Goal: Information Seeking & Learning: Learn about a topic

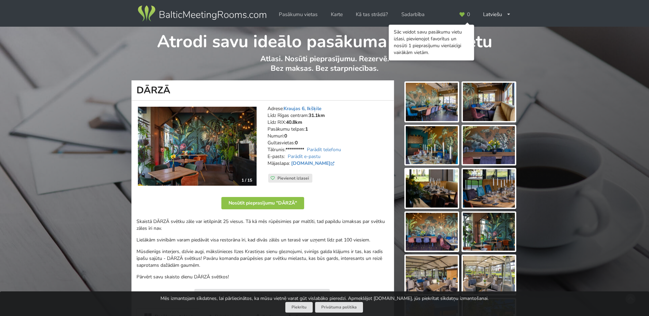
click at [239, 160] on img at bounding box center [197, 146] width 119 height 79
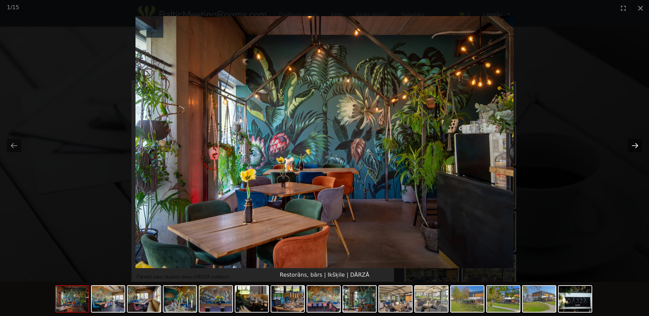
click at [633, 150] on button "Next slide" at bounding box center [634, 145] width 14 height 13
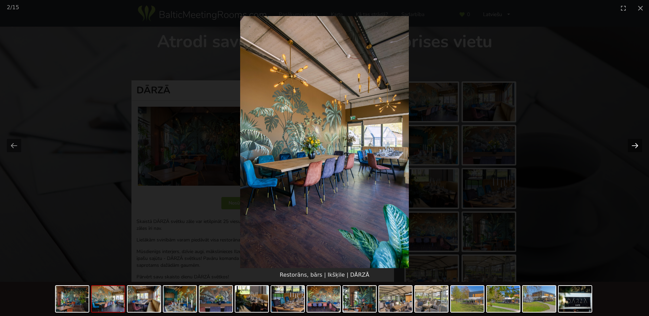
click at [633, 150] on button "Next slide" at bounding box center [634, 145] width 14 height 13
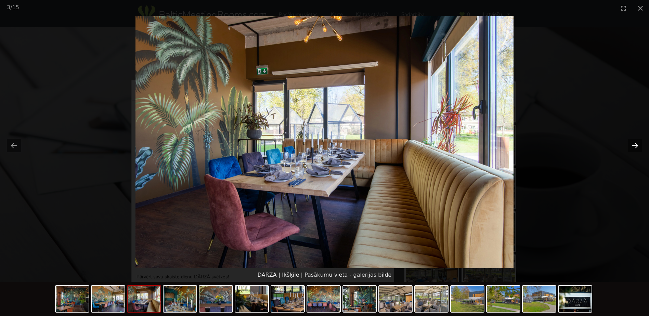
click at [633, 150] on button "Next slide" at bounding box center [634, 145] width 14 height 13
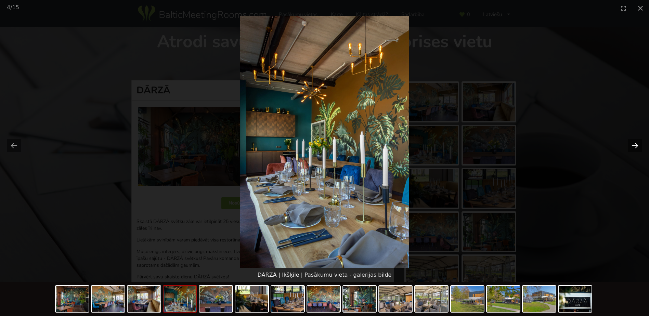
click at [633, 150] on button "Next slide" at bounding box center [634, 145] width 14 height 13
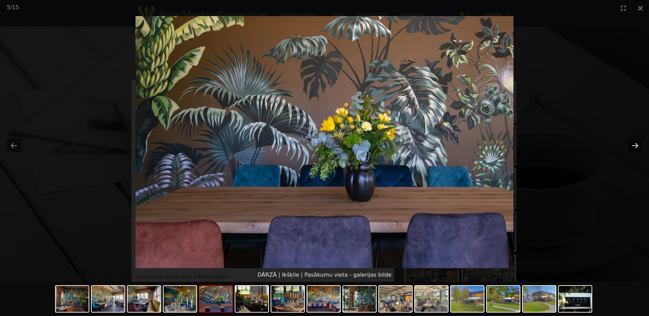
click at [633, 150] on button "Next slide" at bounding box center [634, 145] width 14 height 13
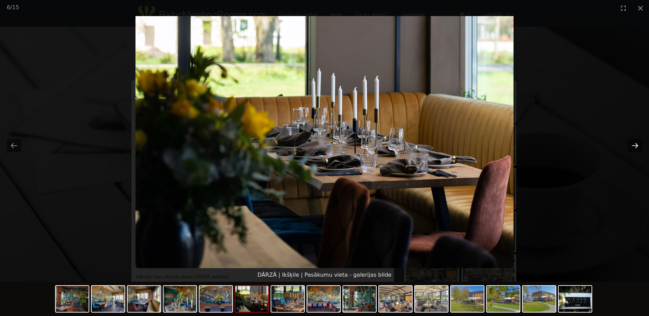
click at [633, 150] on button "Next slide" at bounding box center [634, 145] width 14 height 13
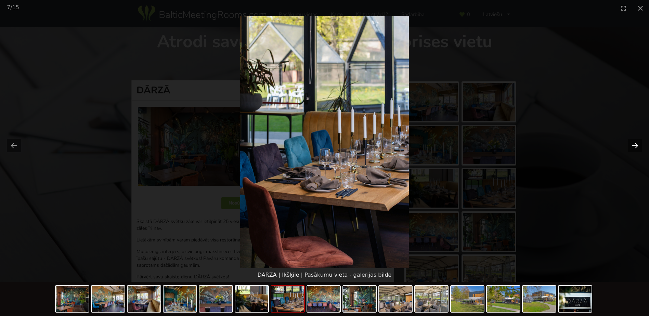
click at [633, 146] on button "Next slide" at bounding box center [634, 145] width 14 height 13
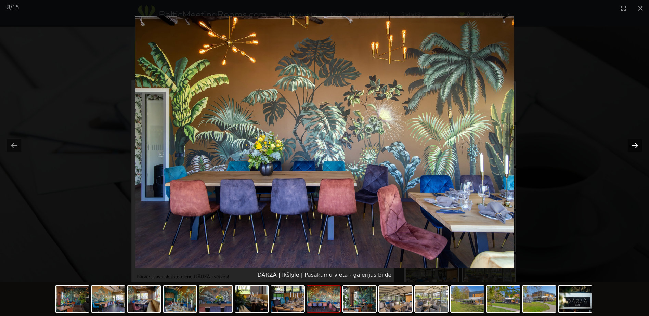
click at [633, 146] on button "Next slide" at bounding box center [634, 145] width 14 height 13
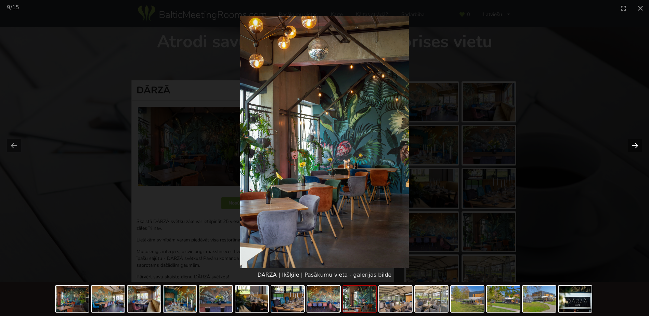
click at [631, 145] on button "Next slide" at bounding box center [634, 145] width 14 height 13
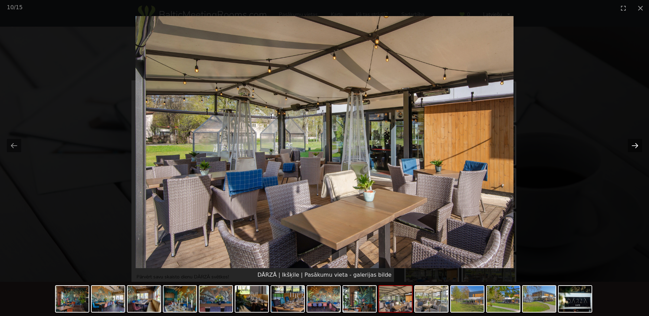
click at [631, 144] on button "Next slide" at bounding box center [634, 145] width 14 height 13
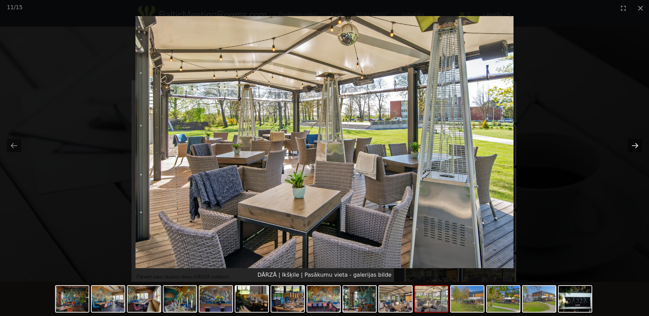
click at [630, 144] on button "Next slide" at bounding box center [634, 145] width 14 height 13
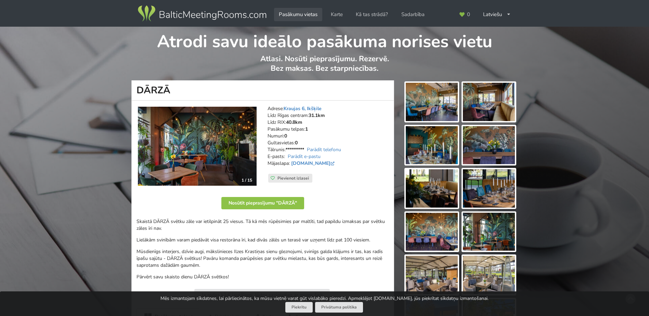
click at [309, 12] on link "Pasākumu vietas" at bounding box center [298, 14] width 48 height 13
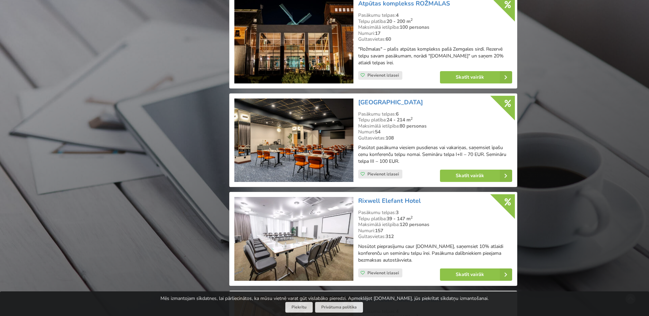
scroll to position [1504, 0]
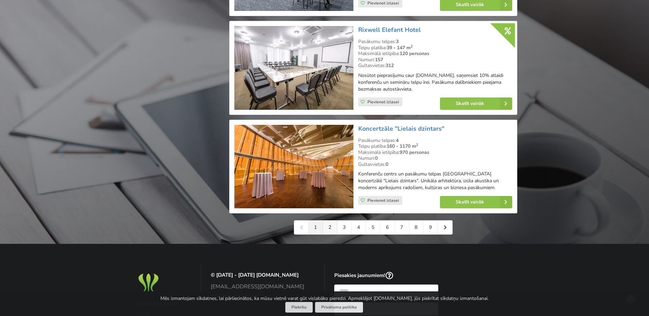
click at [331, 222] on link "2" at bounding box center [330, 228] width 14 height 14
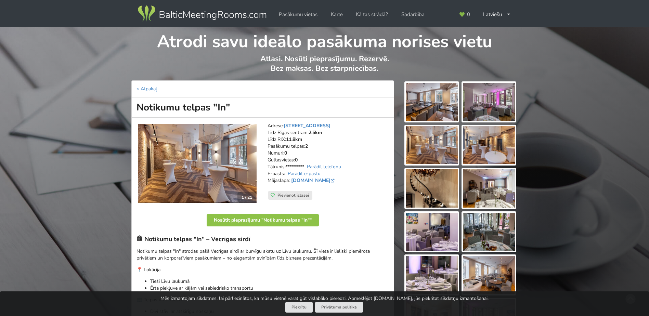
click at [231, 183] on img at bounding box center [197, 163] width 119 height 79
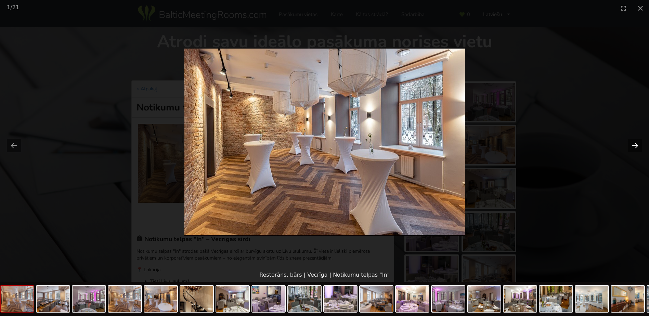
click at [637, 145] on button "Next slide" at bounding box center [634, 145] width 14 height 13
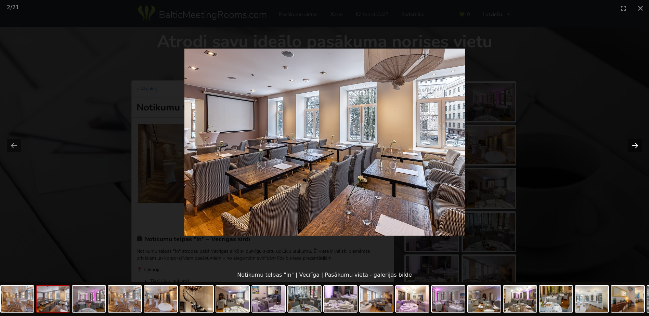
click at [637, 145] on button "Next slide" at bounding box center [634, 145] width 14 height 13
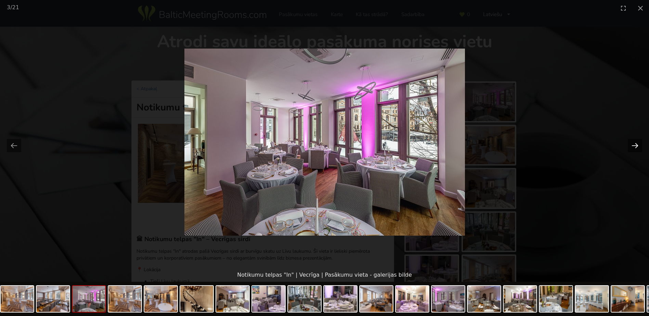
click at [637, 145] on button "Next slide" at bounding box center [634, 145] width 14 height 13
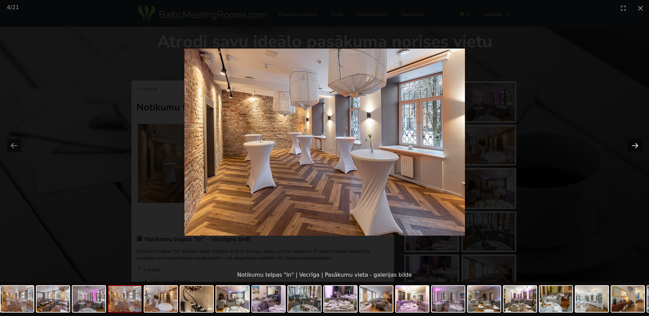
click at [637, 145] on button "Next slide" at bounding box center [634, 145] width 14 height 13
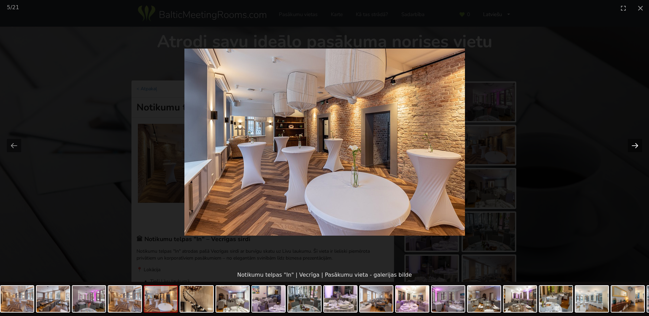
click at [637, 145] on button "Next slide" at bounding box center [634, 145] width 14 height 13
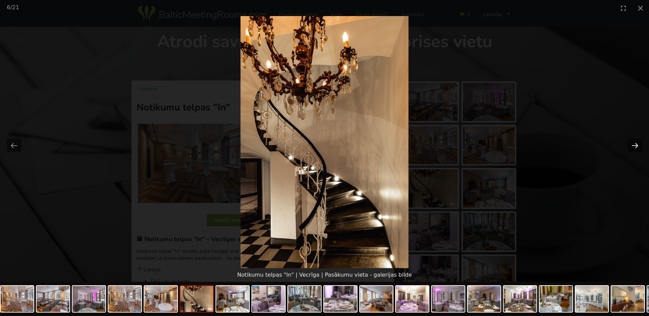
click at [637, 145] on button "Next slide" at bounding box center [634, 145] width 14 height 13
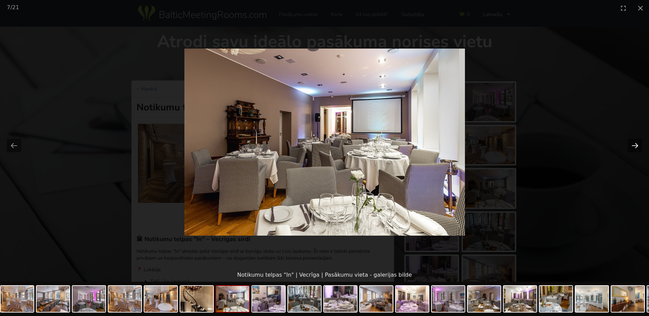
click at [637, 145] on button "Next slide" at bounding box center [634, 145] width 14 height 13
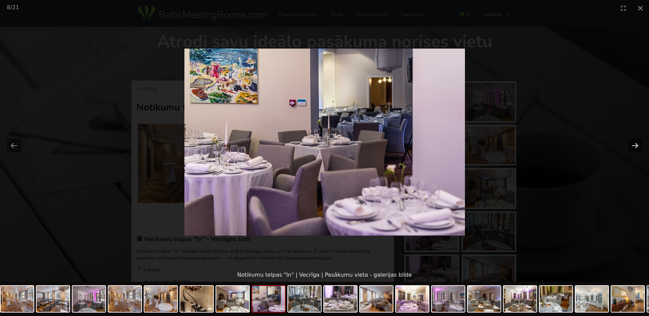
click at [635, 145] on button "Next slide" at bounding box center [634, 145] width 14 height 13
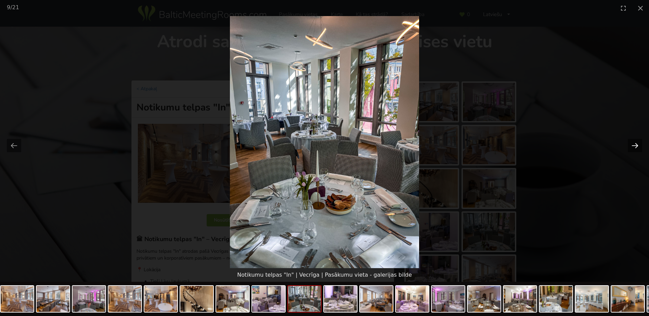
click at [635, 145] on button "Next slide" at bounding box center [634, 145] width 14 height 13
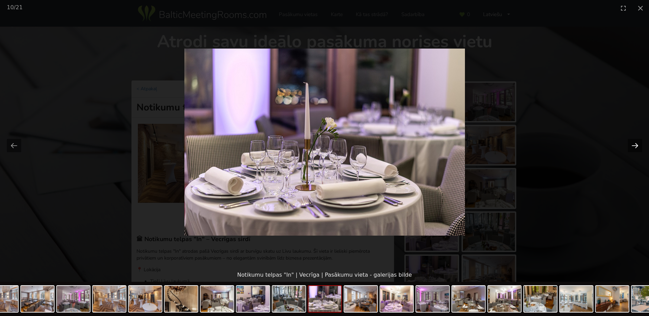
click at [635, 145] on button "Next slide" at bounding box center [634, 145] width 14 height 13
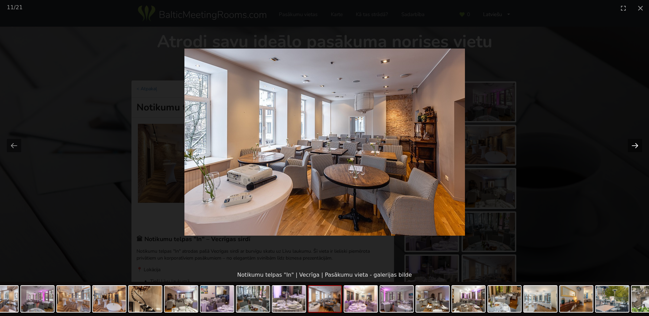
click at [635, 145] on button "Next slide" at bounding box center [634, 145] width 14 height 13
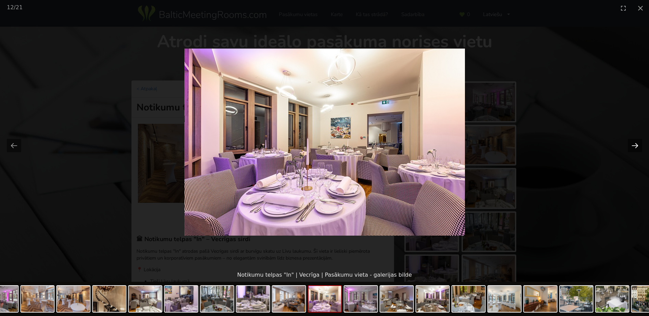
click at [635, 145] on button "Next slide" at bounding box center [634, 145] width 14 height 13
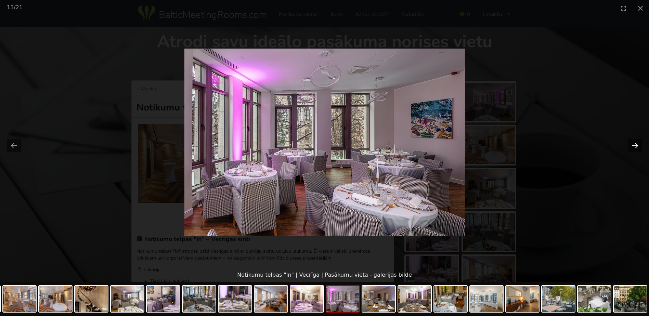
click at [635, 145] on button "Next slide" at bounding box center [634, 145] width 14 height 13
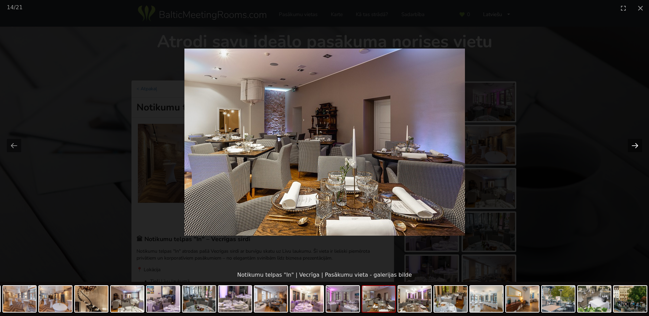
click at [635, 145] on button "Next slide" at bounding box center [634, 145] width 14 height 13
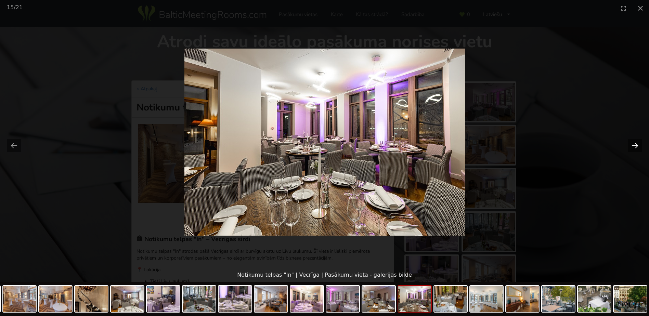
click at [635, 145] on button "Next slide" at bounding box center [634, 145] width 14 height 13
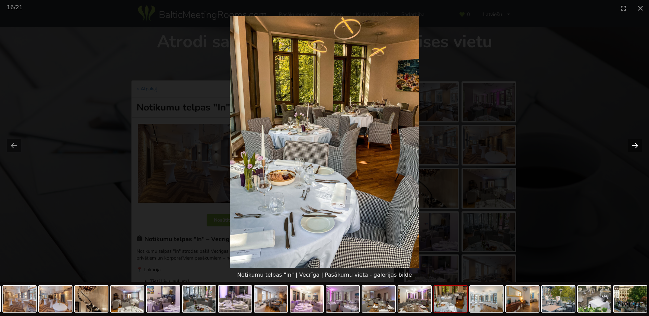
click at [635, 145] on button "Next slide" at bounding box center [634, 145] width 14 height 13
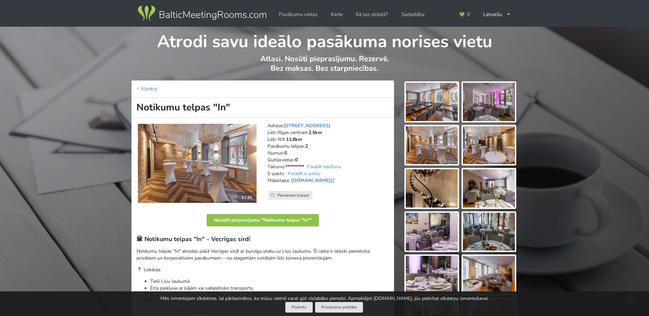
drag, startPoint x: 271, startPoint y: 126, endPoint x: 283, endPoint y: 146, distance: 24.1
click at [283, 146] on address "Adrese: Zirgu iela 14, Vecrīga Līdz Rīgas centram: 2.5km Līdz RIX: 11.8km Pasāk…" at bounding box center [327, 156] width 121 height 68
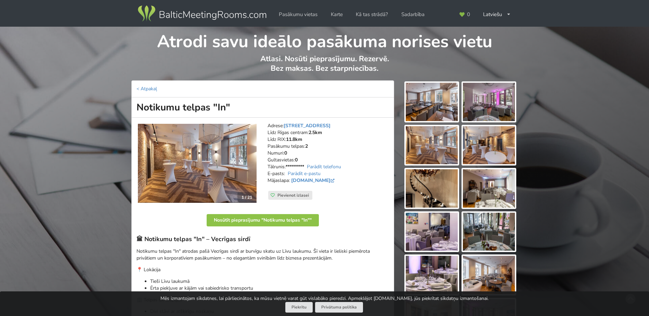
drag, startPoint x: 283, startPoint y: 146, endPoint x: 281, endPoint y: 151, distance: 5.5
click at [281, 151] on address "Adrese: Zirgu iela 14, Vecrīga Līdz Rīgas centram: 2.5km Līdz RIX: 11.8km Pasāk…" at bounding box center [327, 156] width 121 height 68
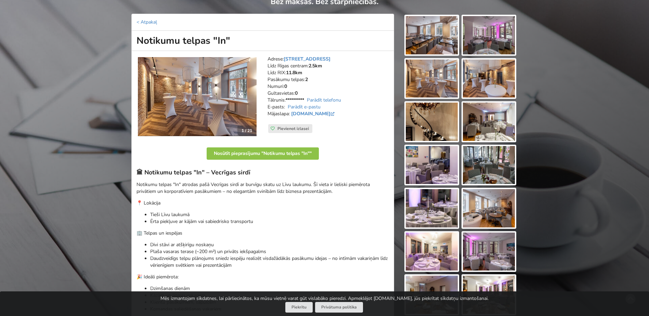
scroll to position [68, 0]
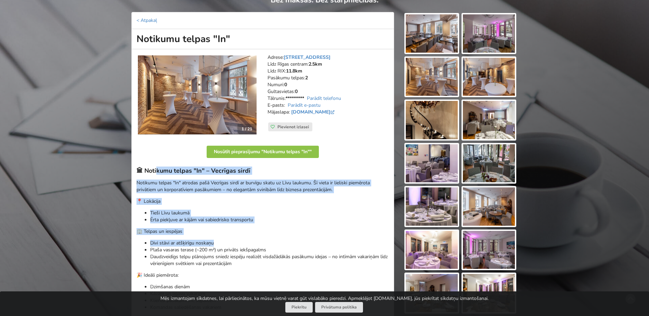
drag, startPoint x: 167, startPoint y: 176, endPoint x: 244, endPoint y: 242, distance: 101.6
click at [244, 242] on div "🏛 Notikumu telpas "In" – Vecrīgas sirdī Notikumu telpas "In" atrodas pašā Vecrī…" at bounding box center [262, 249] width 252 height 165
click at [244, 242] on li "Divi stāvi ar atšķirīgu noskaņu" at bounding box center [269, 243] width 239 height 7
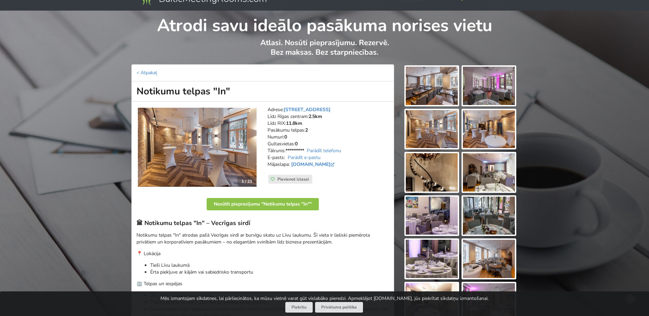
scroll to position [0, 0]
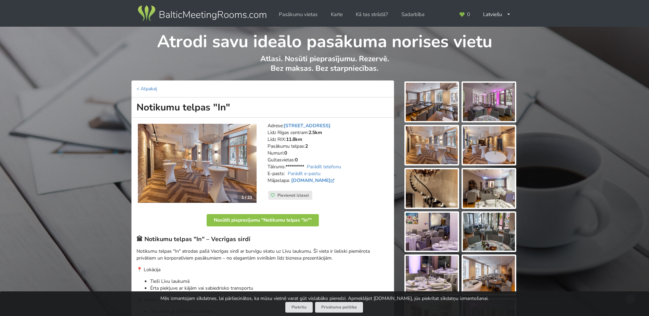
click at [235, 164] on img at bounding box center [197, 163] width 119 height 79
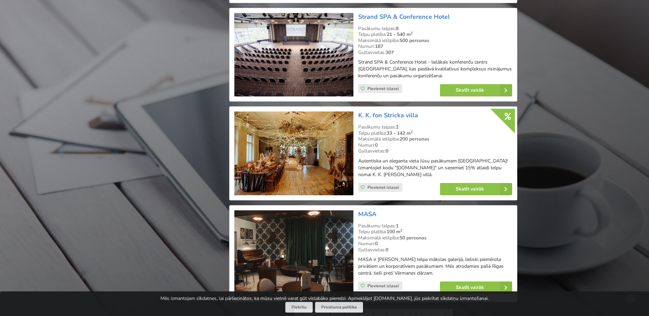
scroll to position [1402, 0]
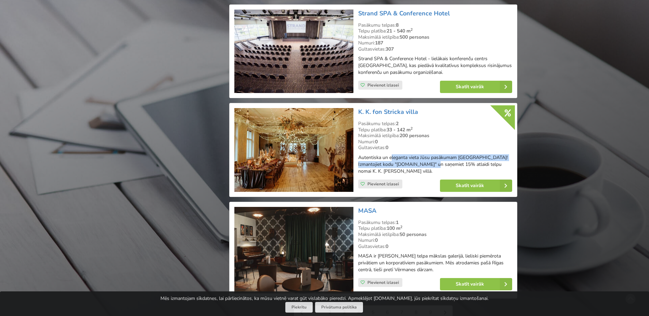
drag, startPoint x: 392, startPoint y: 153, endPoint x: 429, endPoint y: 155, distance: 37.0
click at [429, 155] on p "Autentiska un eleganta vieta Jūsu pasākumam Rīgā! Izmantojiet kodu "BalticMeeti…" at bounding box center [435, 164] width 154 height 21
click at [428, 155] on p "Autentiska un eleganta vieta Jūsu pasākumam Rīgā! Izmantojiet kodu "BalticMeeti…" at bounding box center [435, 164] width 154 height 21
click at [316, 136] on img at bounding box center [293, 150] width 119 height 84
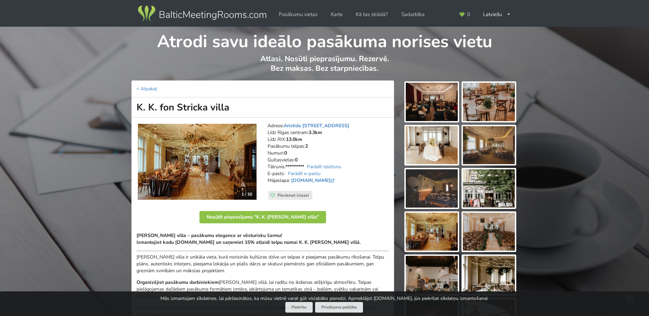
click at [251, 173] on img at bounding box center [197, 162] width 119 height 76
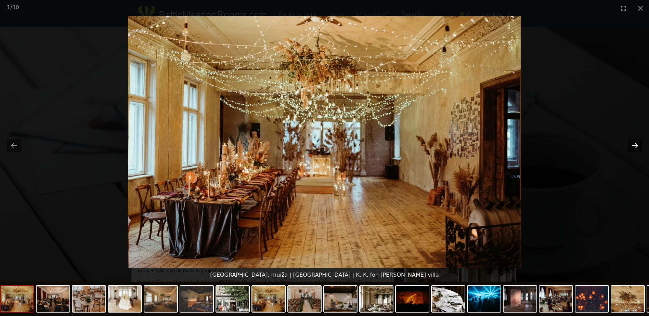
click at [632, 145] on button "Next slide" at bounding box center [634, 145] width 14 height 13
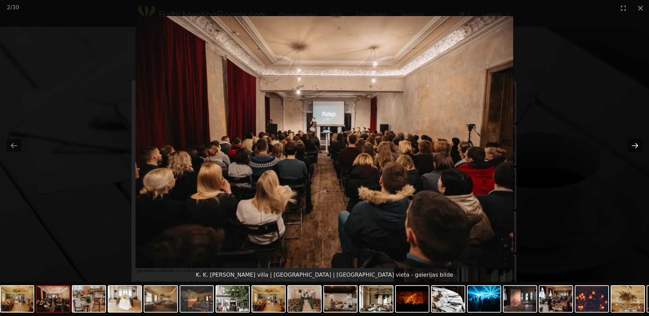
click at [632, 145] on button "Next slide" at bounding box center [634, 145] width 14 height 13
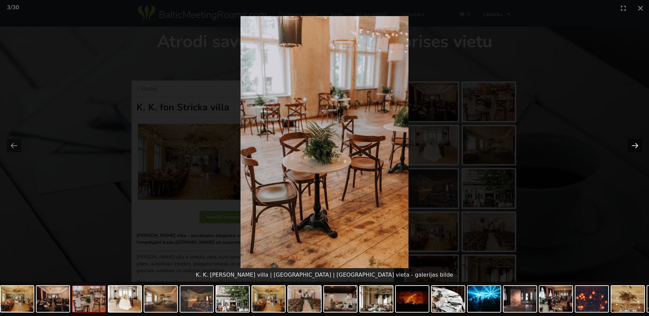
click at [632, 146] on button "Next slide" at bounding box center [634, 145] width 14 height 13
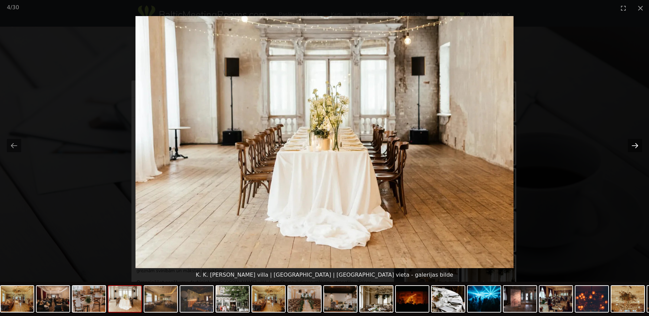
click at [633, 145] on button "Next slide" at bounding box center [634, 145] width 14 height 13
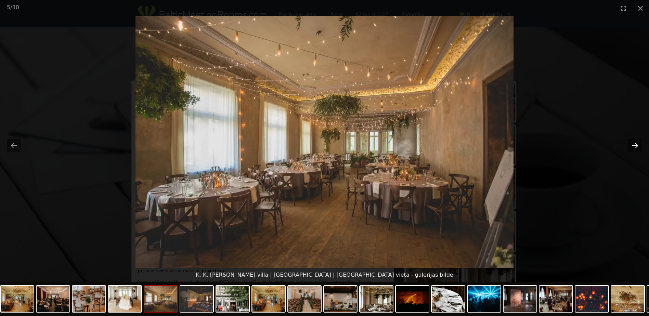
click at [632, 140] on button "Next slide" at bounding box center [634, 145] width 14 height 13
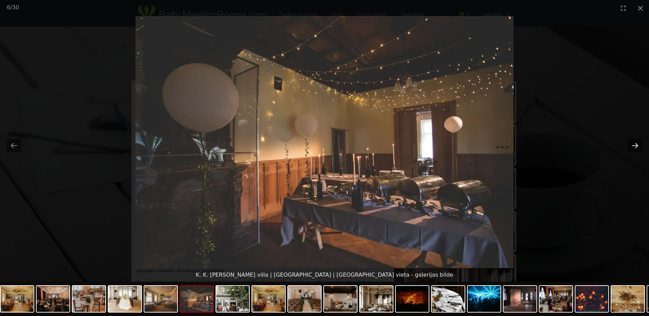
click at [632, 144] on button "Next slide" at bounding box center [634, 145] width 14 height 13
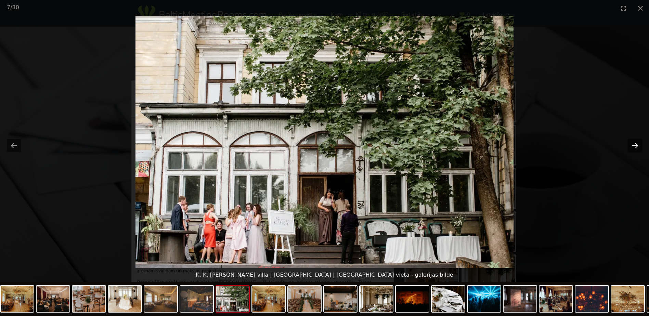
click at [632, 144] on button "Next slide" at bounding box center [634, 145] width 14 height 13
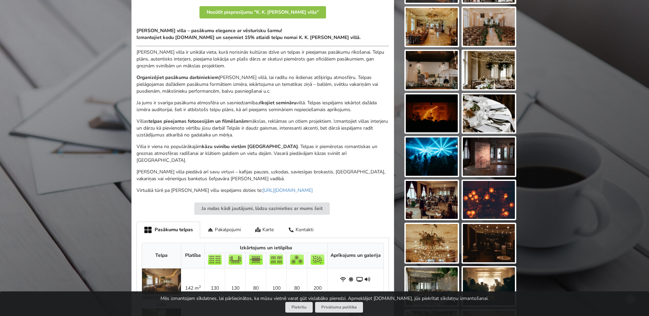
scroll to position [205, 0]
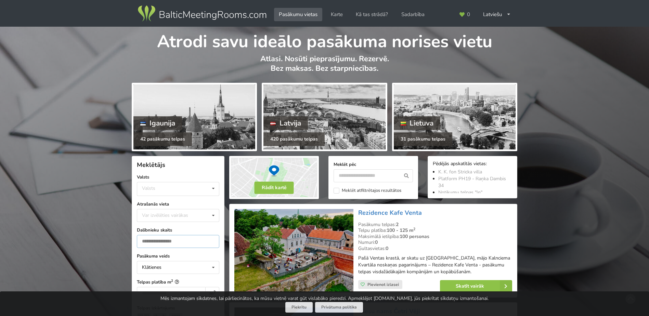
click at [160, 246] on input "number" at bounding box center [178, 241] width 82 height 13
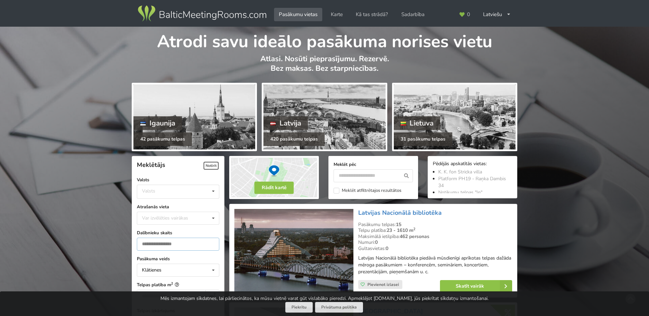
scroll to position [154, 0]
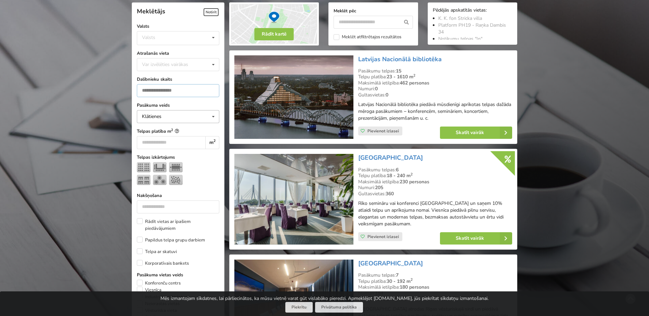
type input "***"
click at [189, 114] on div "Klātienes Klātienes Tiešsaistes Klātienes ar tiešraidi" at bounding box center [178, 116] width 82 height 13
click at [182, 121] on div "Klātienes Klātienes Tiešsaistes Klātienes ar tiešraidi" at bounding box center [178, 116] width 82 height 13
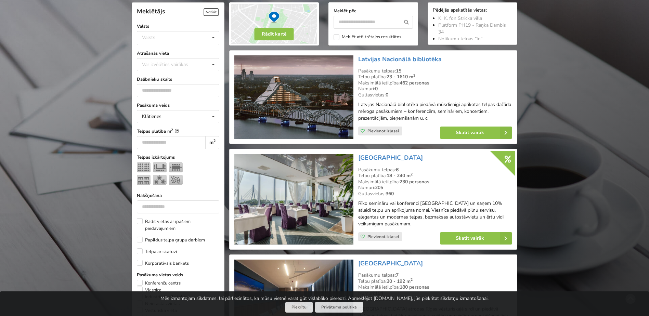
click at [183, 72] on form "Meklētājs Notīrīt Valsts Valsts Igaunija Latvija Lietuva Atrašanās vieta Var iz…" at bounding box center [178, 253] width 82 height 501
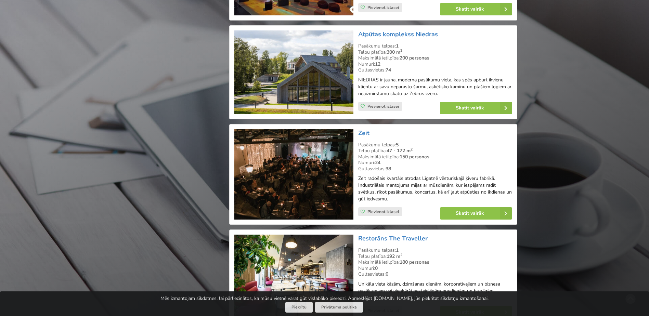
scroll to position [1043, 0]
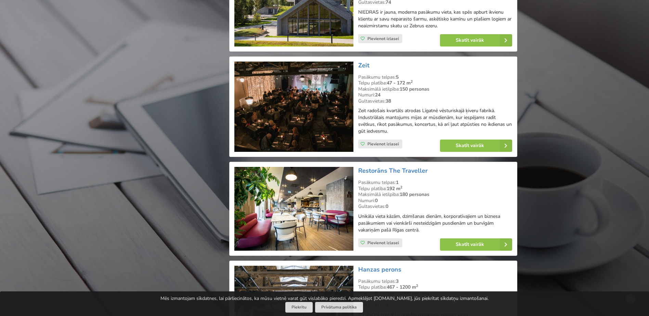
click at [307, 102] on img at bounding box center [293, 107] width 119 height 91
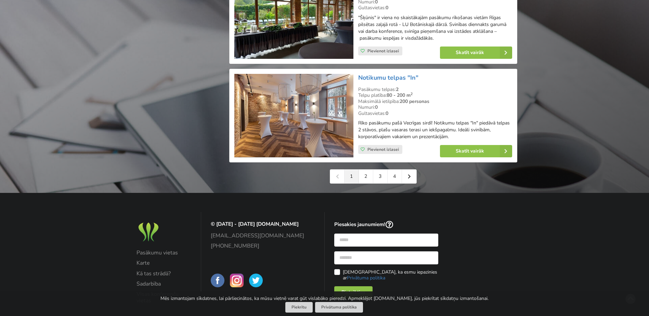
scroll to position [1589, 0]
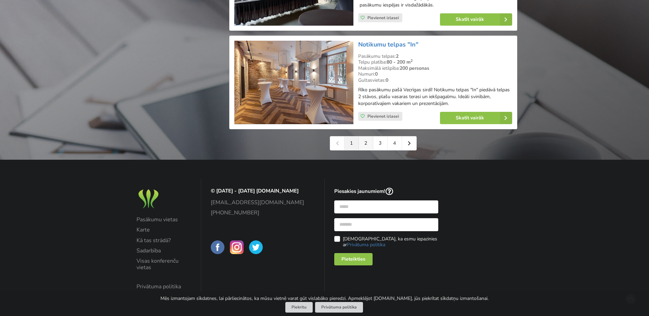
click at [364, 136] on link "2" at bounding box center [366, 143] width 14 height 14
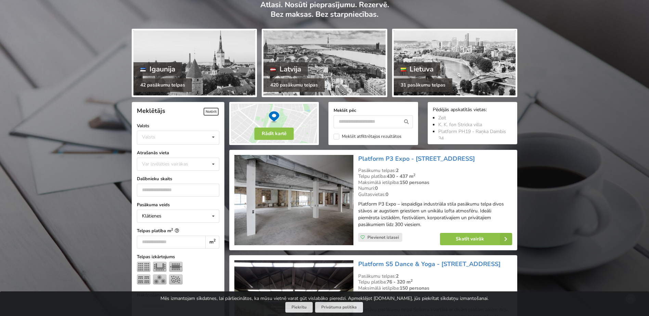
scroll to position [103, 0]
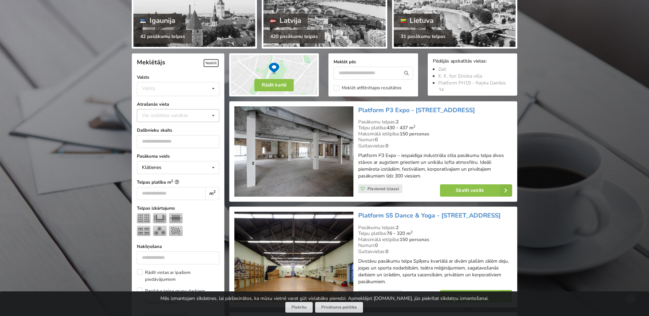
click at [180, 117] on div "Var izvēlēties vairākas" at bounding box center [171, 115] width 63 height 8
type input "****"
click at [152, 129] on div "Rīga" at bounding box center [178, 128] width 82 height 13
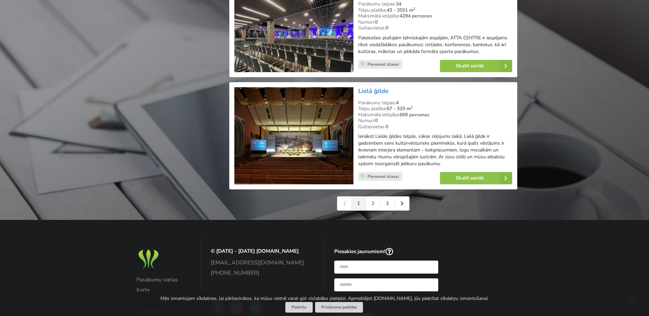
scroll to position [1590, 0]
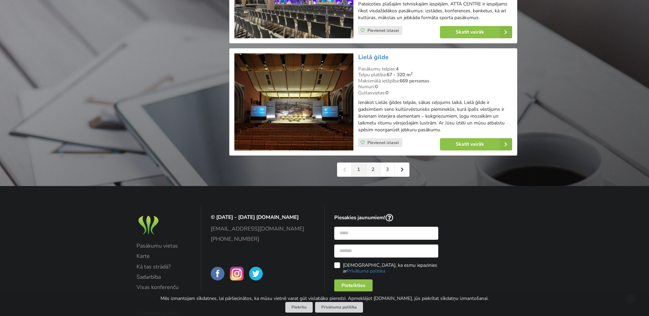
click at [374, 167] on link "2" at bounding box center [373, 170] width 14 height 14
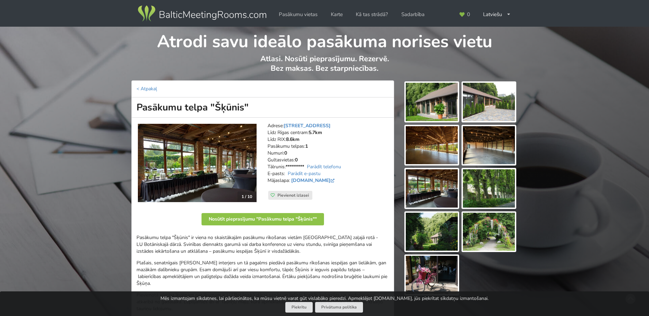
click at [216, 160] on img at bounding box center [197, 163] width 119 height 78
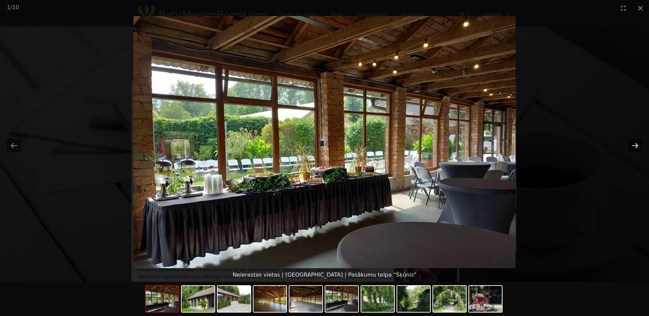
click at [636, 144] on button "Next slide" at bounding box center [634, 145] width 14 height 13
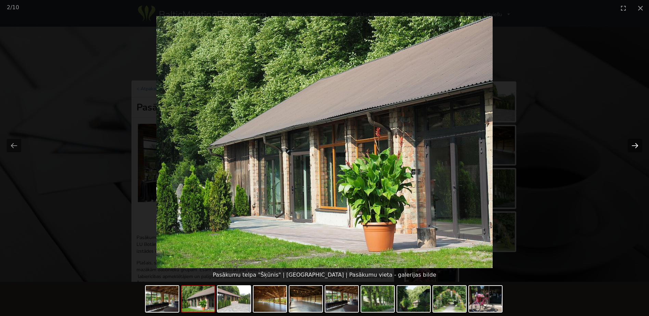
click at [636, 144] on button "Next slide" at bounding box center [634, 145] width 14 height 13
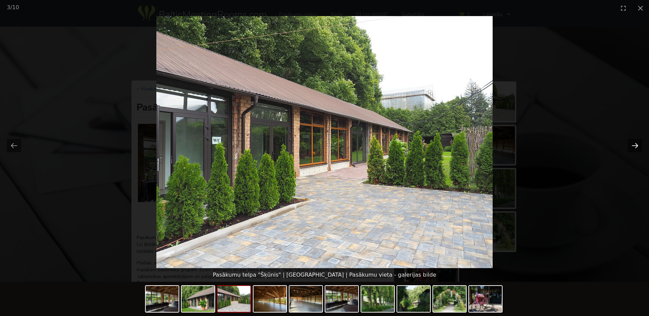
click at [636, 144] on button "Next slide" at bounding box center [634, 145] width 14 height 13
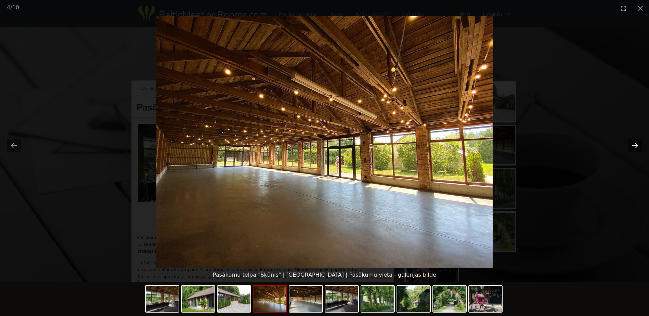
click at [636, 144] on button "Next slide" at bounding box center [634, 145] width 14 height 13
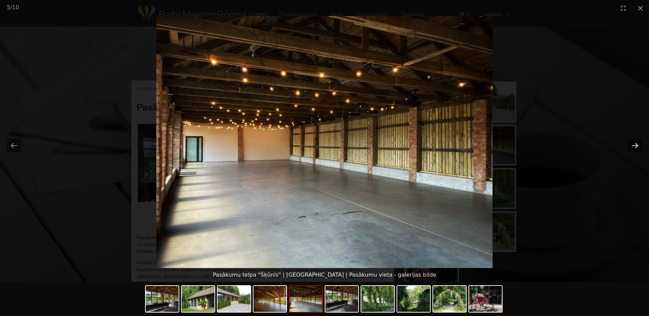
click at [636, 144] on button "Next slide" at bounding box center [634, 145] width 14 height 13
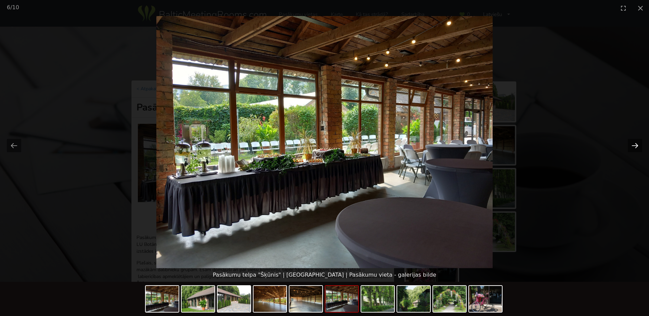
click at [636, 144] on button "Next slide" at bounding box center [634, 145] width 14 height 13
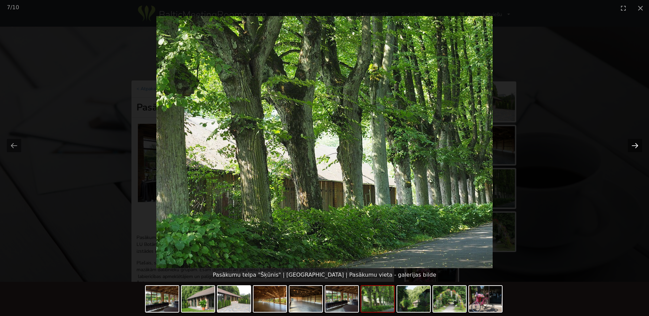
click at [636, 144] on button "Next slide" at bounding box center [634, 145] width 14 height 13
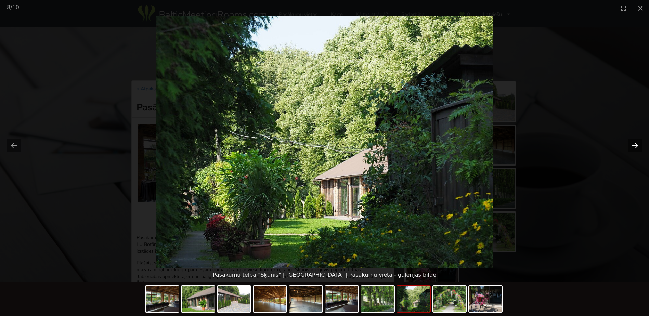
click at [636, 144] on button "Next slide" at bounding box center [634, 145] width 14 height 13
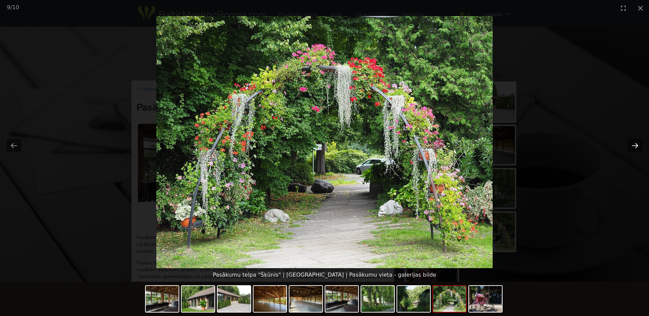
click at [636, 144] on button "Next slide" at bounding box center [634, 145] width 14 height 13
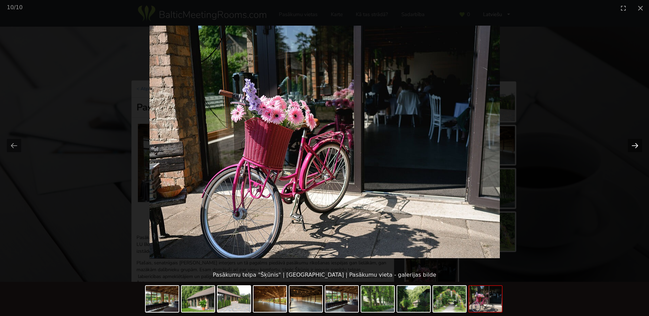
click at [636, 144] on button "Next slide" at bounding box center [634, 145] width 14 height 13
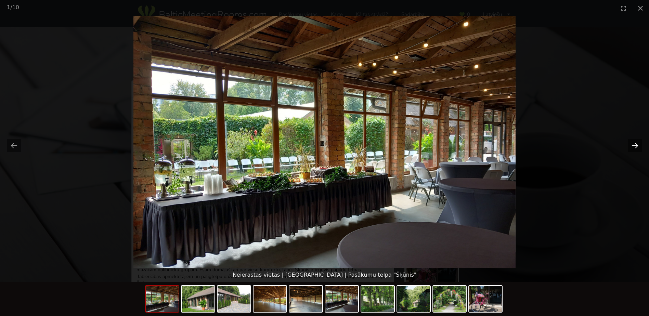
click at [636, 144] on button "Next slide" at bounding box center [634, 145] width 14 height 13
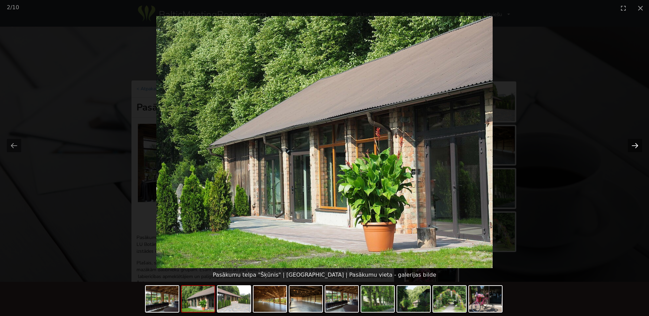
click at [636, 144] on button "Next slide" at bounding box center [634, 145] width 14 height 13
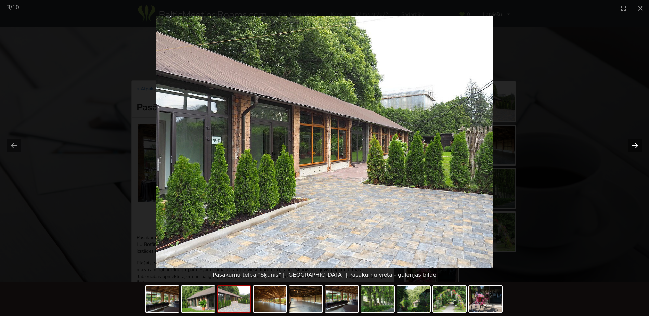
click at [636, 144] on button "Next slide" at bounding box center [634, 145] width 14 height 13
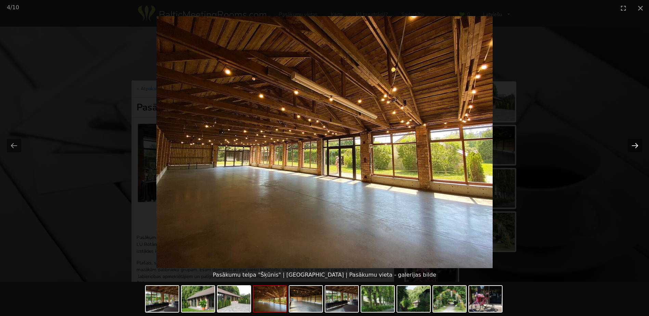
click at [636, 144] on button "Next slide" at bounding box center [634, 145] width 14 height 13
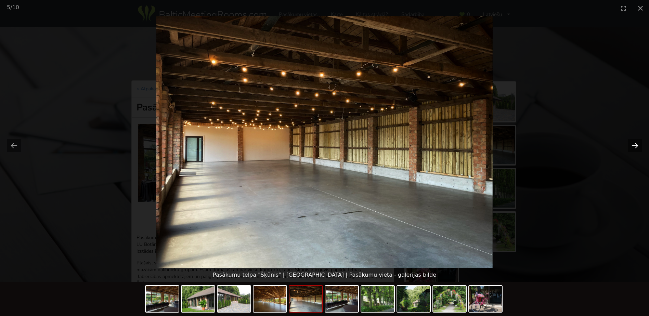
click at [636, 144] on button "Next slide" at bounding box center [634, 145] width 14 height 13
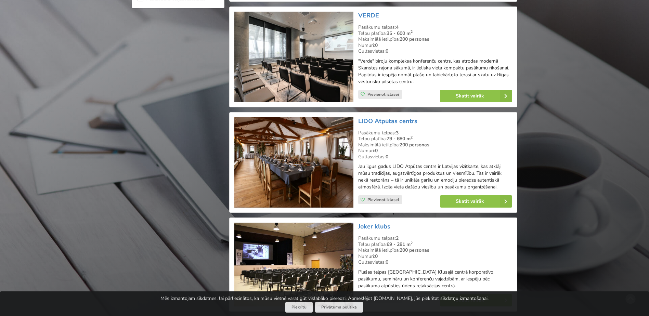
scroll to position [547, 0]
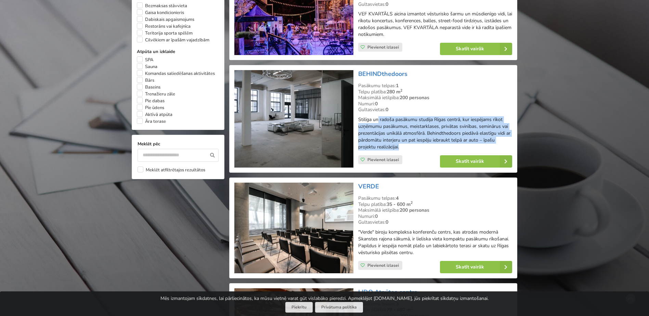
drag, startPoint x: 377, startPoint y: 119, endPoint x: 425, endPoint y: 144, distance: 53.5
click at [425, 144] on p "Stilīga un radoša pasākumu studija Rīgas centrā, kur iespējams rīkot uzņēmumu p…" at bounding box center [435, 133] width 154 height 34
drag, startPoint x: 425, startPoint y: 144, endPoint x: 412, endPoint y: 129, distance: 19.4
click at [412, 129] on p "Stilīga un radoša pasākumu studija Rīgas centrā, kur iespējams rīkot uzņēmumu p…" at bounding box center [435, 133] width 154 height 34
drag, startPoint x: 387, startPoint y: 108, endPoint x: 432, endPoint y: 143, distance: 57.3
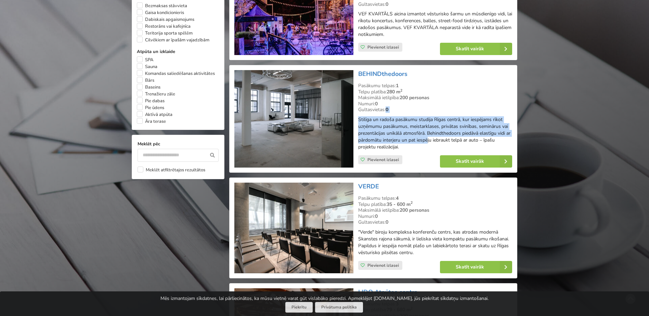
click at [432, 143] on div "BEHINDthedoors Pasākumu telpas: 1 Telpu platība: 280 m 2 Maksimālā ietilpība: 2…" at bounding box center [435, 119] width 159 height 102
click at [432, 143] on p "Stilīga un radoša pasākumu studija Rīgas centrā, kur iespējams rīkot uzņēmumu p…" at bounding box center [435, 133] width 154 height 34
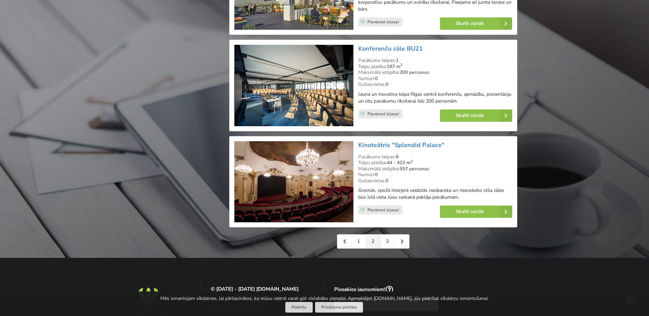
scroll to position [1504, 0]
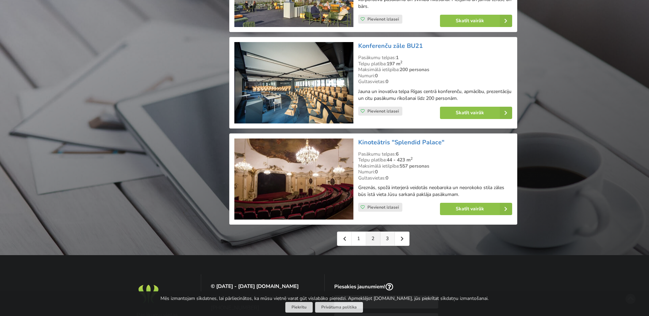
click at [387, 232] on link "3" at bounding box center [387, 239] width 14 height 14
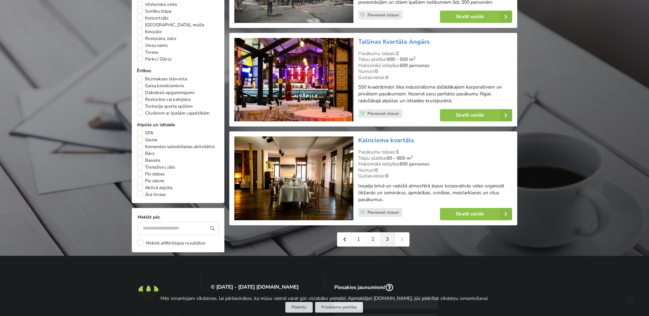
scroll to position [479, 0]
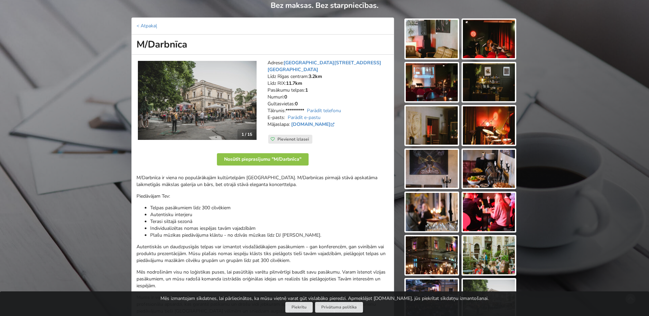
scroll to position [137, 0]
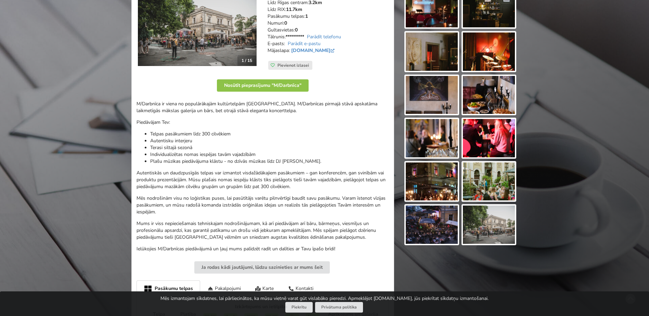
click at [223, 30] on img at bounding box center [197, 26] width 119 height 79
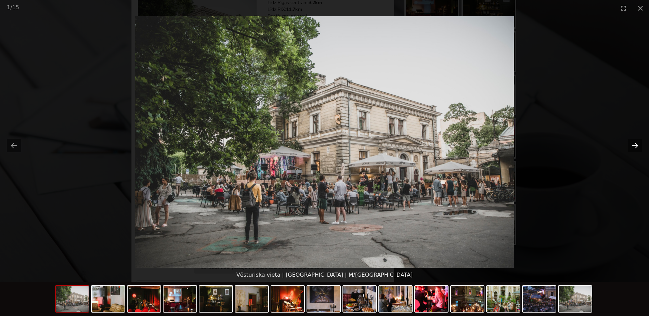
click at [633, 147] on button "Next slide" at bounding box center [634, 145] width 14 height 13
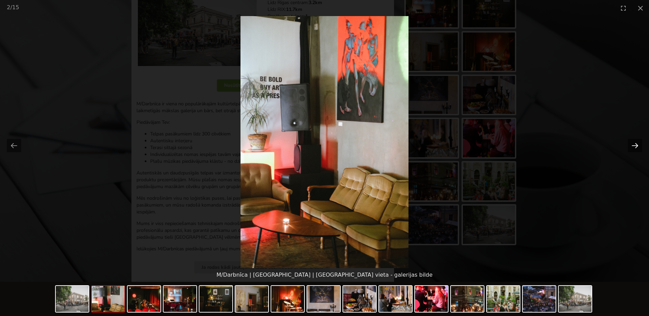
click at [633, 147] on button "Next slide" at bounding box center [634, 145] width 14 height 13
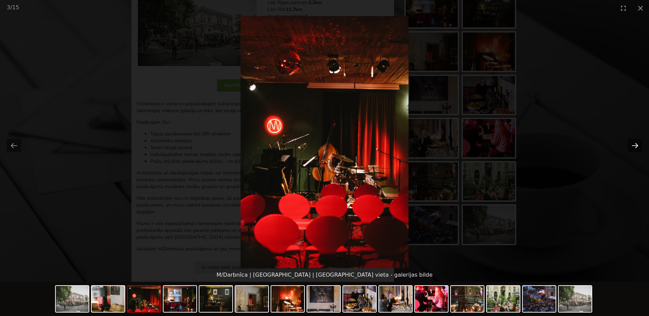
click at [633, 147] on button "Next slide" at bounding box center [634, 145] width 14 height 13
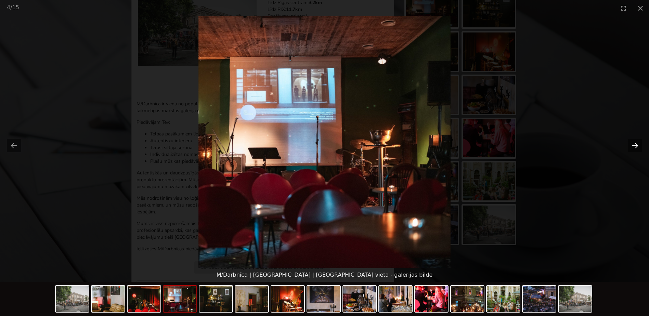
click at [633, 147] on button "Next slide" at bounding box center [634, 145] width 14 height 13
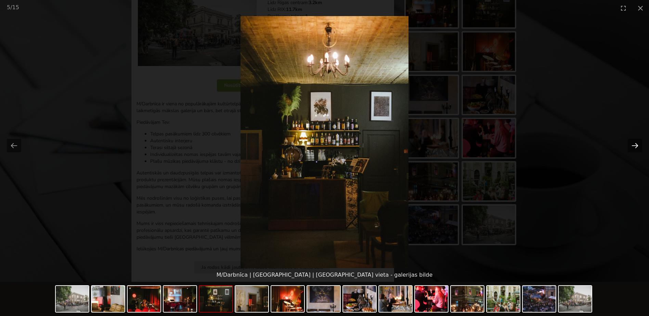
click at [633, 147] on button "Next slide" at bounding box center [634, 145] width 14 height 13
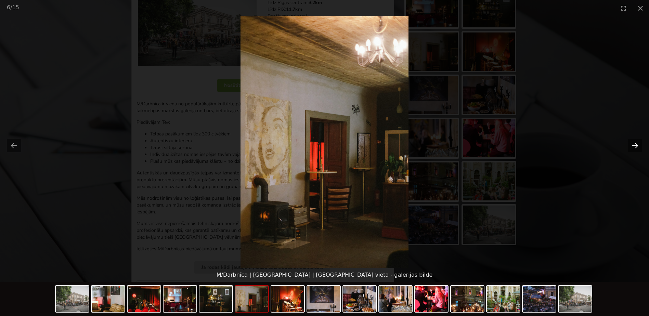
click at [633, 147] on button "Next slide" at bounding box center [634, 145] width 14 height 13
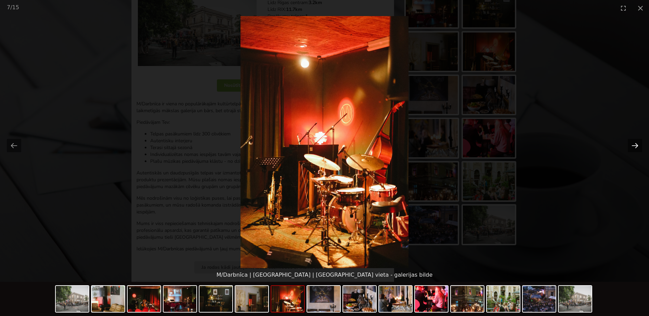
click at [633, 147] on button "Next slide" at bounding box center [634, 145] width 14 height 13
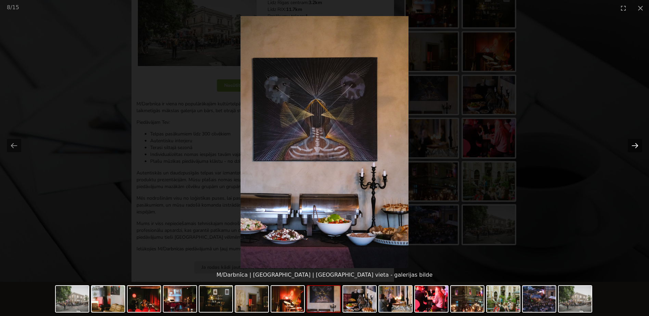
click at [633, 147] on button "Next slide" at bounding box center [634, 145] width 14 height 13
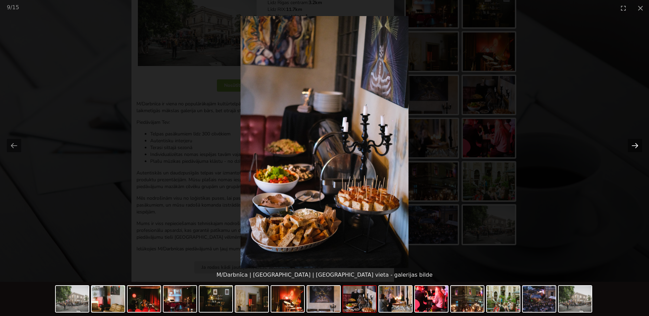
click at [633, 147] on button "Next slide" at bounding box center [634, 145] width 14 height 13
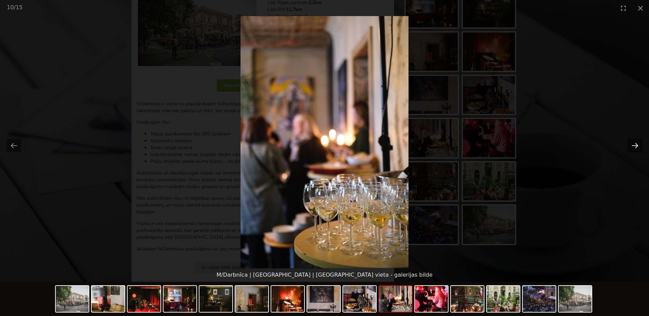
click at [633, 147] on button "Next slide" at bounding box center [634, 145] width 14 height 13
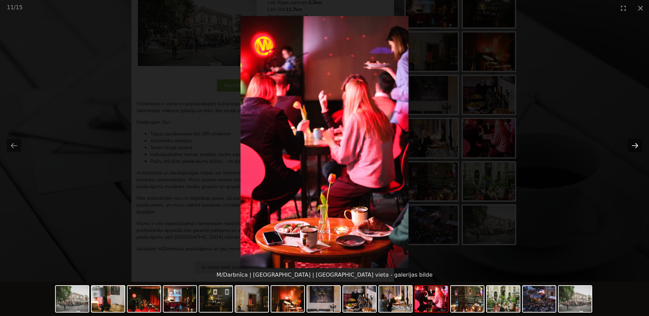
click at [633, 147] on button "Next slide" at bounding box center [634, 145] width 14 height 13
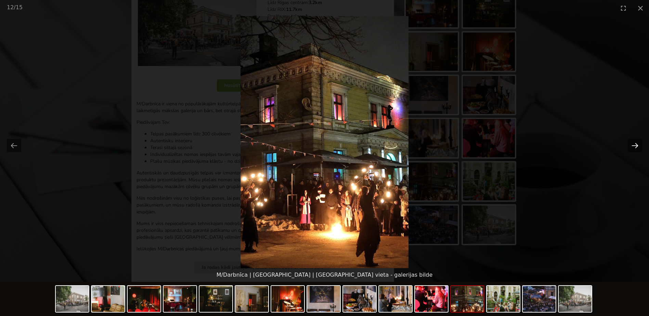
click at [633, 147] on button "Next slide" at bounding box center [634, 145] width 14 height 13
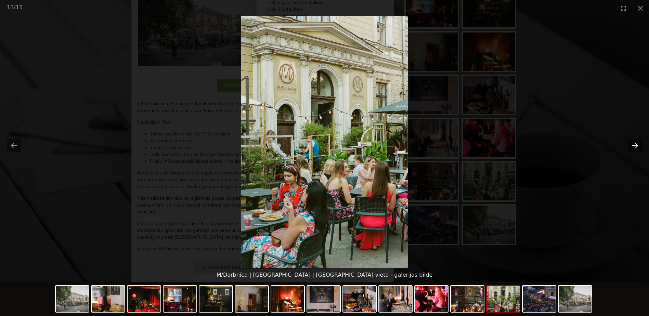
click at [633, 147] on button "Next slide" at bounding box center [634, 145] width 14 height 13
